Goal: Task Accomplishment & Management: Manage account settings

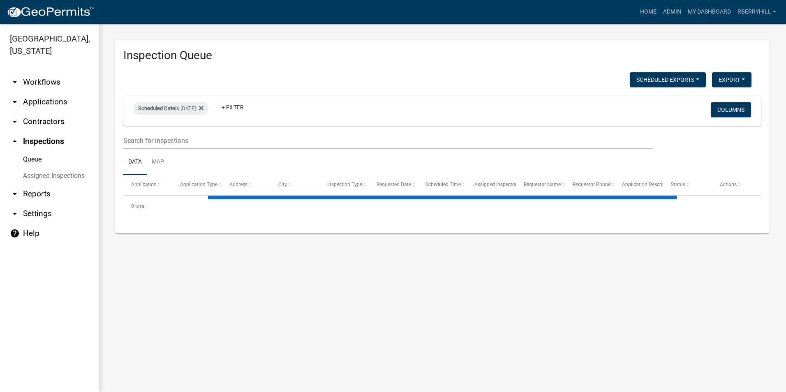
select select "1: 25"
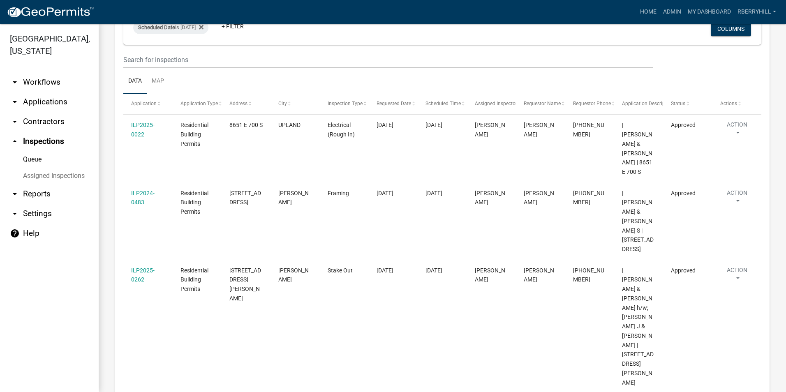
scroll to position [41, 0]
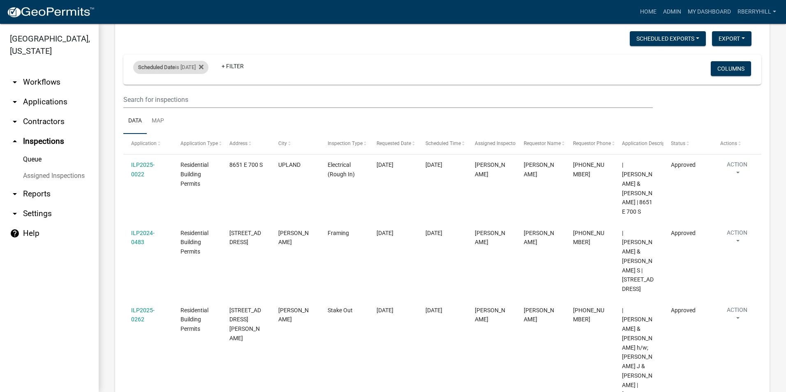
click at [188, 67] on div "Scheduled Date is [DATE]" at bounding box center [170, 67] width 75 height 13
click at [203, 99] on input "[DATE]" at bounding box center [178, 98] width 58 height 17
type input "[DATE]"
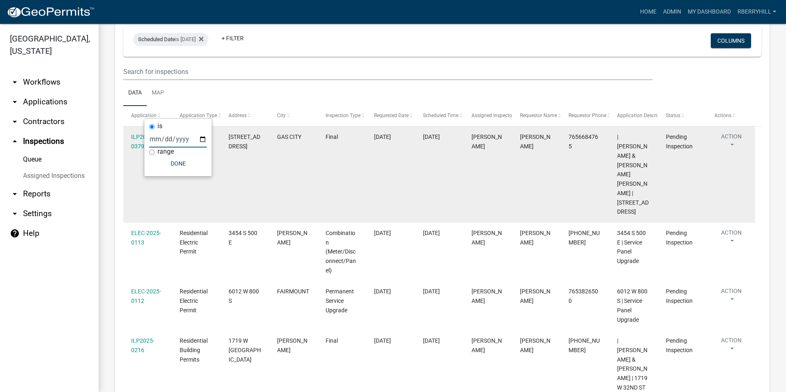
scroll to position [0, 0]
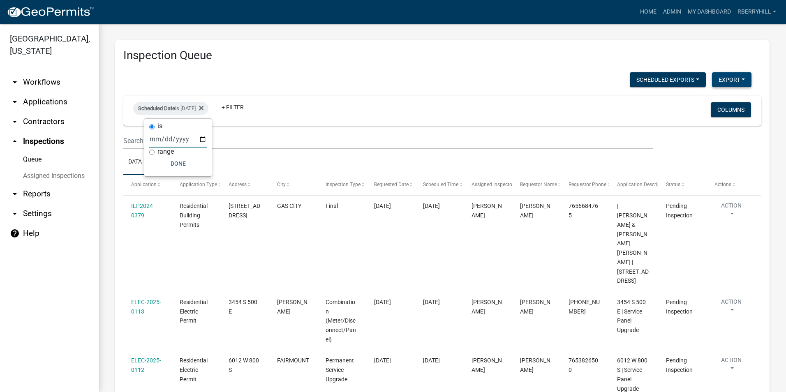
click at [725, 79] on button "Export" at bounding box center [731, 79] width 39 height 15
click at [708, 102] on button "Excel Format (.xlsx)" at bounding box center [713, 101] width 77 height 20
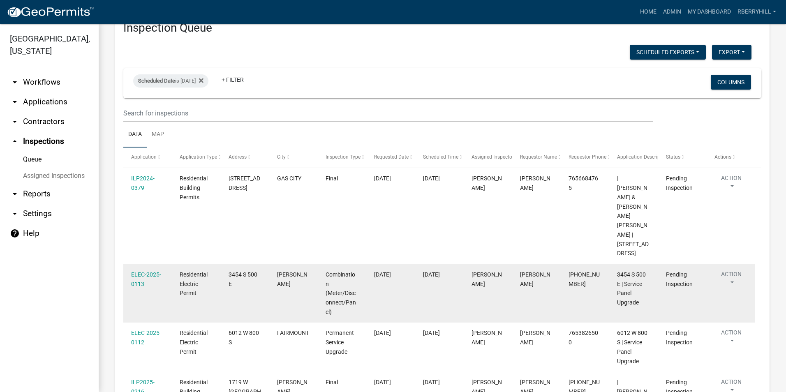
scroll to position [41, 0]
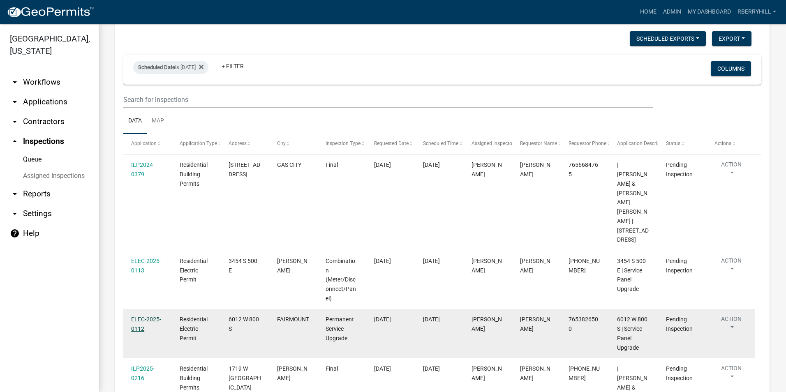
click at [144, 316] on link "ELEC-2025-0112" at bounding box center [146, 324] width 30 height 16
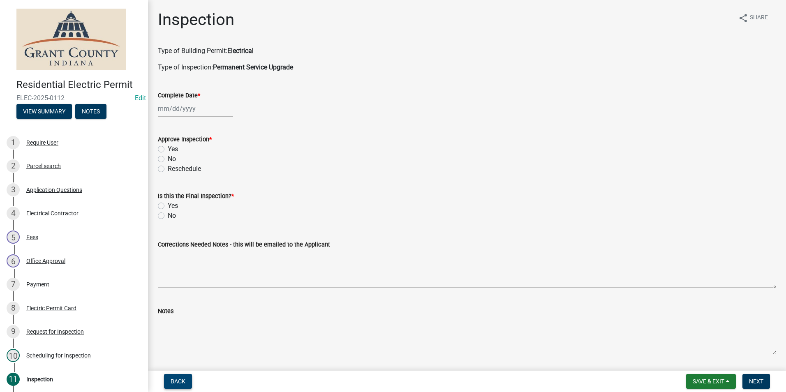
click at [178, 381] on span "Back" at bounding box center [178, 381] width 15 height 7
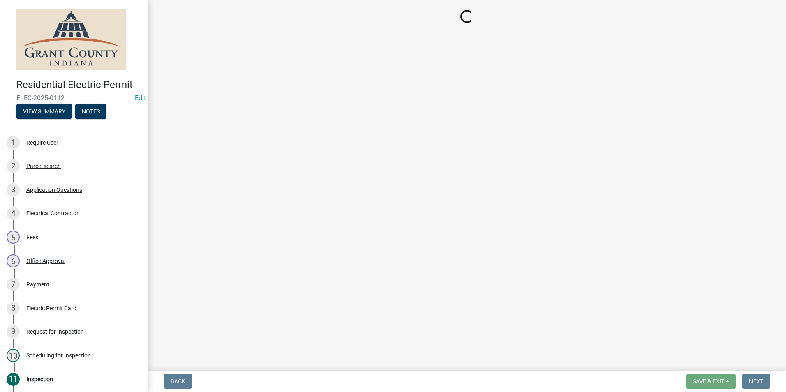
select select "d7f9a44a-d2ea-4d3c-83b3-1aa71c950bd5"
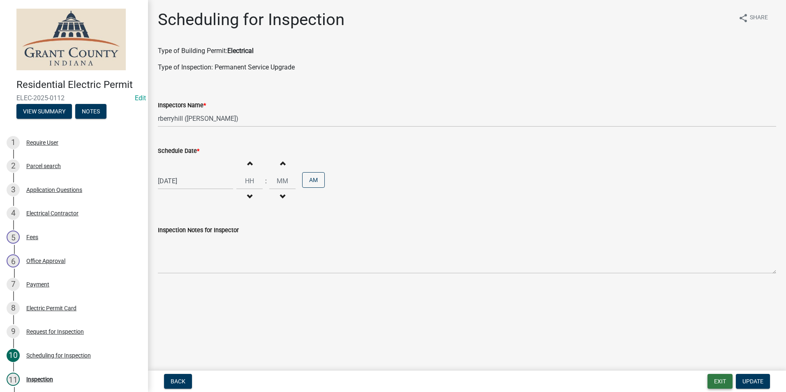
click at [720, 377] on button "Exit" at bounding box center [720, 381] width 25 height 15
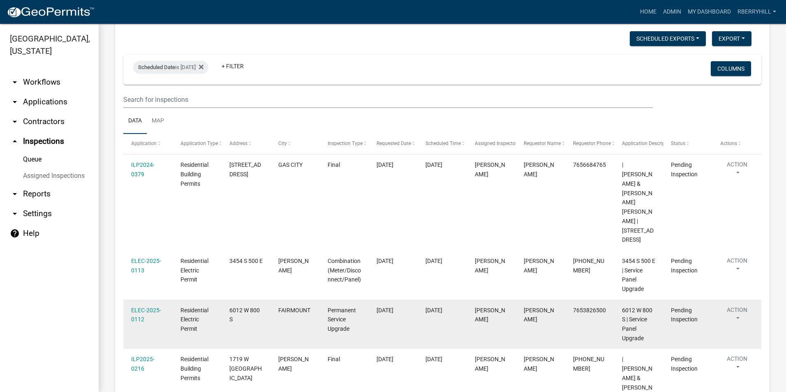
scroll to position [82, 0]
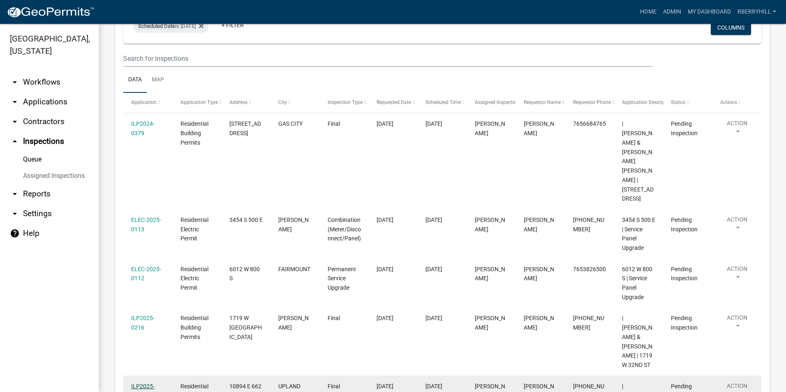
click at [141, 383] on link "ILP2025-0155" at bounding box center [142, 391] width 23 height 16
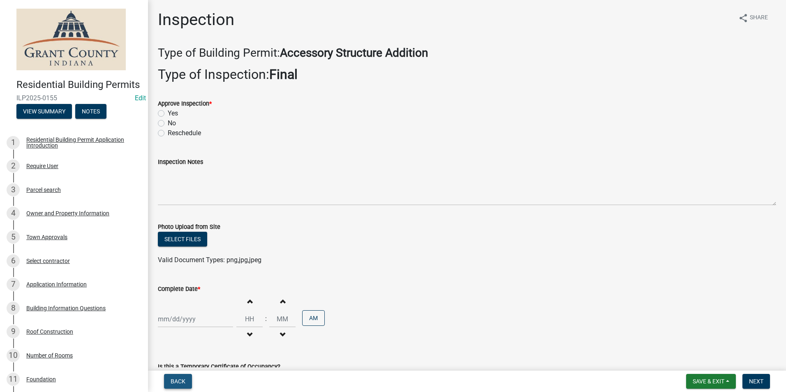
click at [184, 382] on span "Back" at bounding box center [178, 381] width 15 height 7
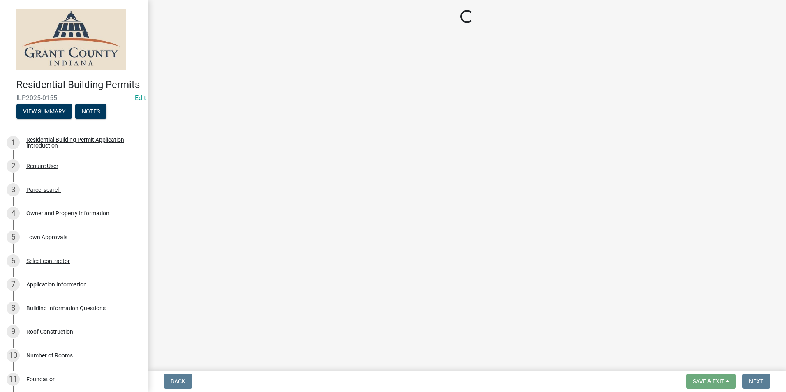
select select "d7f9a44a-d2ea-4d3c-83b3-1aa71c950bd5"
